Goal: Entertainment & Leisure: Browse casually

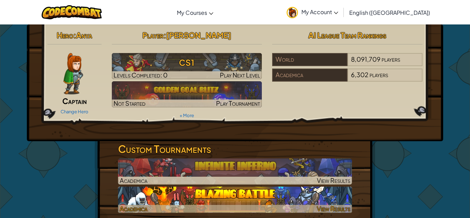
click at [137, 189] on img at bounding box center [235, 200] width 234 height 26
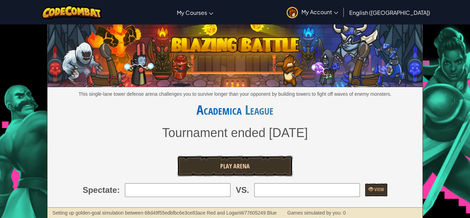
click at [203, 161] on link "Play Arena" at bounding box center [235, 166] width 116 height 21
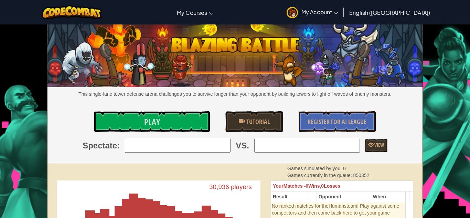
click at [155, 110] on div "This single-lane tower defense arena challenges you to survive longer than your…" at bounding box center [236, 94] width 376 height 138
